Goal: Information Seeking & Learning: Learn about a topic

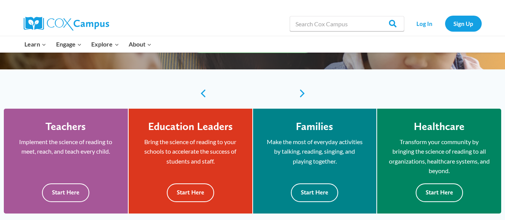
scroll to position [153, 0]
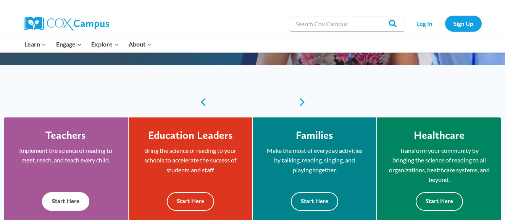
click at [71, 199] on button "Start Here" at bounding box center [65, 202] width 47 height 19
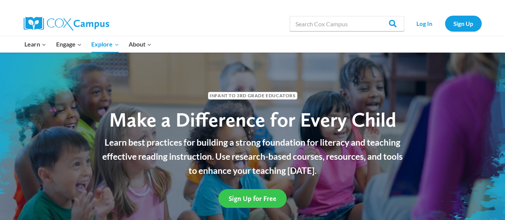
click at [261, 198] on span "Sign Up for Free" at bounding box center [253, 199] width 48 height 8
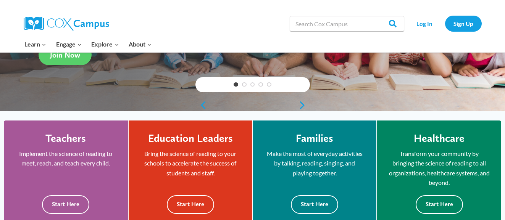
scroll to position [153, 0]
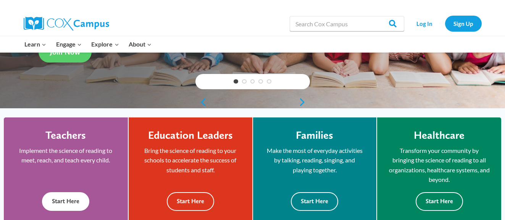
click at [79, 204] on button "Start Here" at bounding box center [65, 202] width 47 height 19
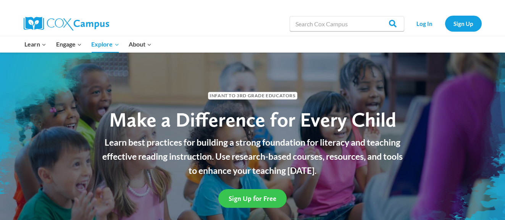
click at [240, 199] on span "Sign Up for Free" at bounding box center [253, 199] width 48 height 8
